Goal: Task Accomplishment & Management: Complete application form

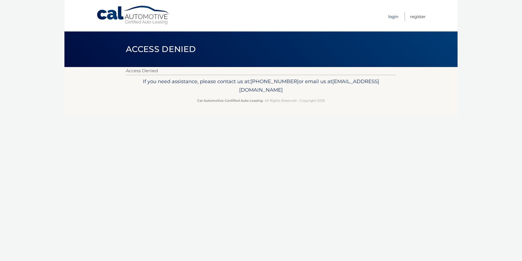
click at [394, 15] on link "Login" at bounding box center [393, 16] width 10 height 9
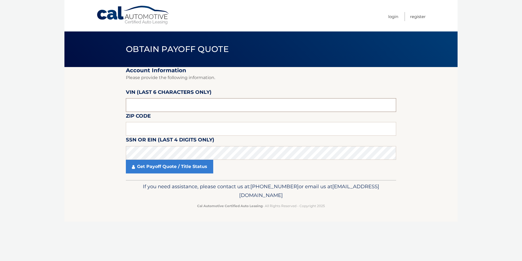
click at [150, 107] on input "text" at bounding box center [261, 105] width 270 height 14
drag, startPoint x: 144, startPoint y: 107, endPoint x: 121, endPoint y: 105, distance: 23.9
click at [121, 105] on section "Account Information Please provide the following information. VIN (last 6 chara…" at bounding box center [260, 123] width 393 height 113
click at [134, 101] on input "text" at bounding box center [261, 105] width 270 height 14
type input "708137"
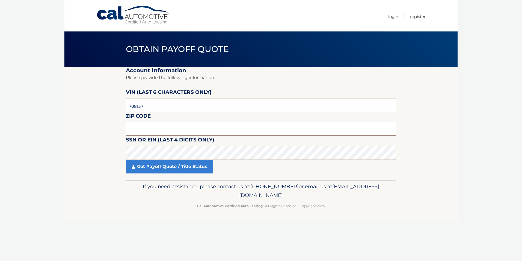
click at [194, 131] on input "text" at bounding box center [261, 129] width 270 height 14
type input "07204"
click at [102, 112] on section "Account Information Please provide the following information. VIN (last 6 chara…" at bounding box center [260, 123] width 393 height 113
click button "For Originating Dealer" at bounding box center [0, 0] width 0 height 0
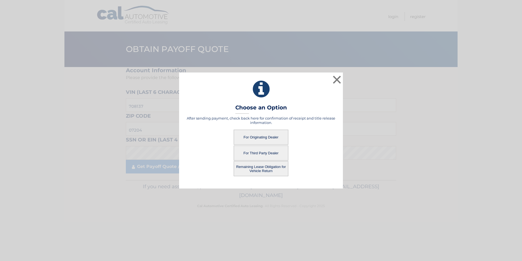
click at [263, 135] on button "For Originating Dealer" at bounding box center [261, 136] width 55 height 15
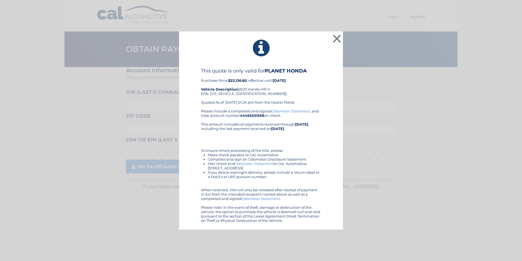
click at [286, 110] on link "Odometer Statement" at bounding box center [291, 111] width 39 height 4
